Goal: Complete application form

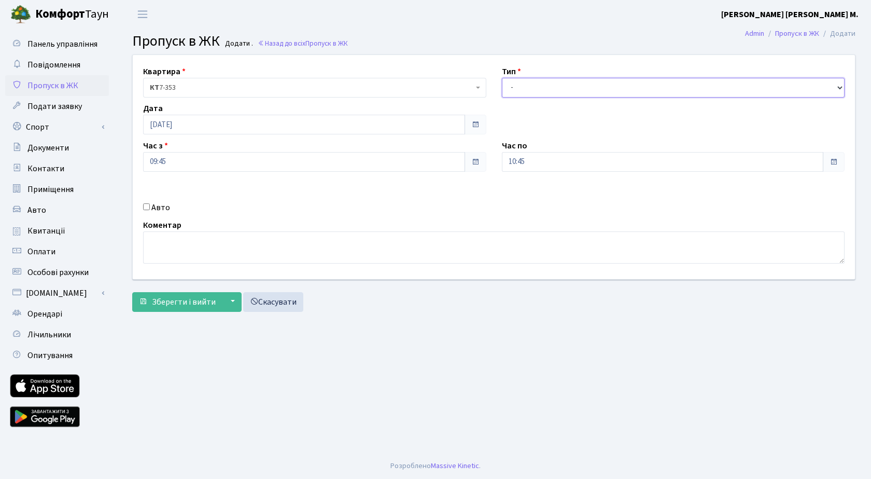
click at [539, 88] on select "- Доставка Таксі Гості Сервіс" at bounding box center [673, 88] width 343 height 20
select select "3"
click at [502, 78] on select "- Доставка Таксі Гості Сервіс" at bounding box center [673, 88] width 343 height 20
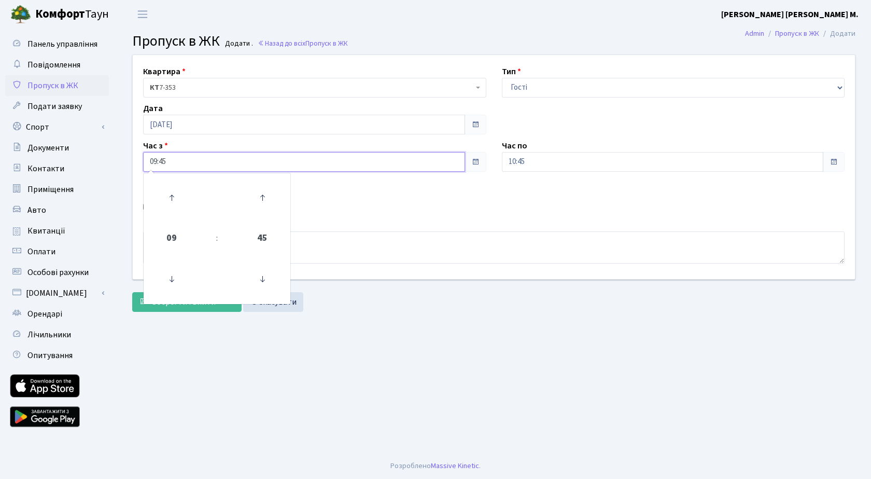
click at [280, 168] on input "09:45" at bounding box center [304, 162] width 322 height 20
click at [499, 313] on div "Квартира <b>КТ</b>&nbsp;&nbsp;&nbsp;&nbsp;7-353 <b>КТ</b>&nbsp;&nbsp;&nbsp;&nbs…" at bounding box center [493, 185] width 739 height 262
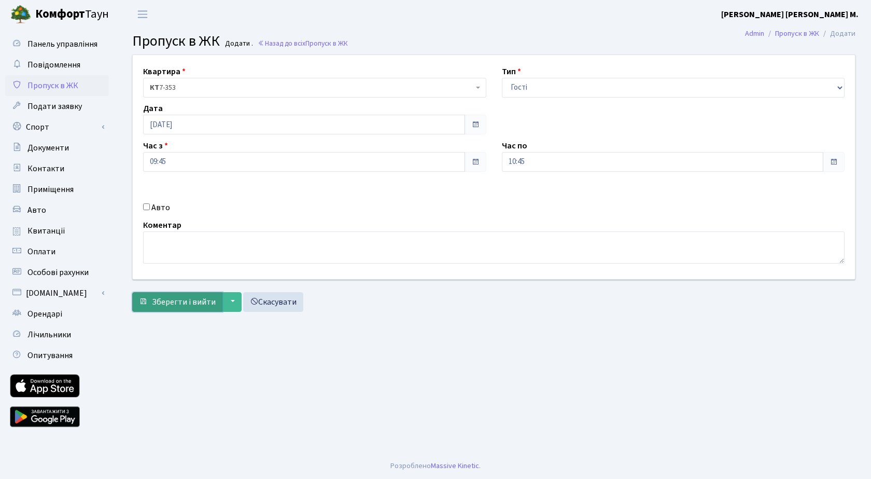
click at [168, 303] on span "Зберегти і вийти" at bounding box center [184, 301] width 64 height 11
